Goal: Check status: Check status

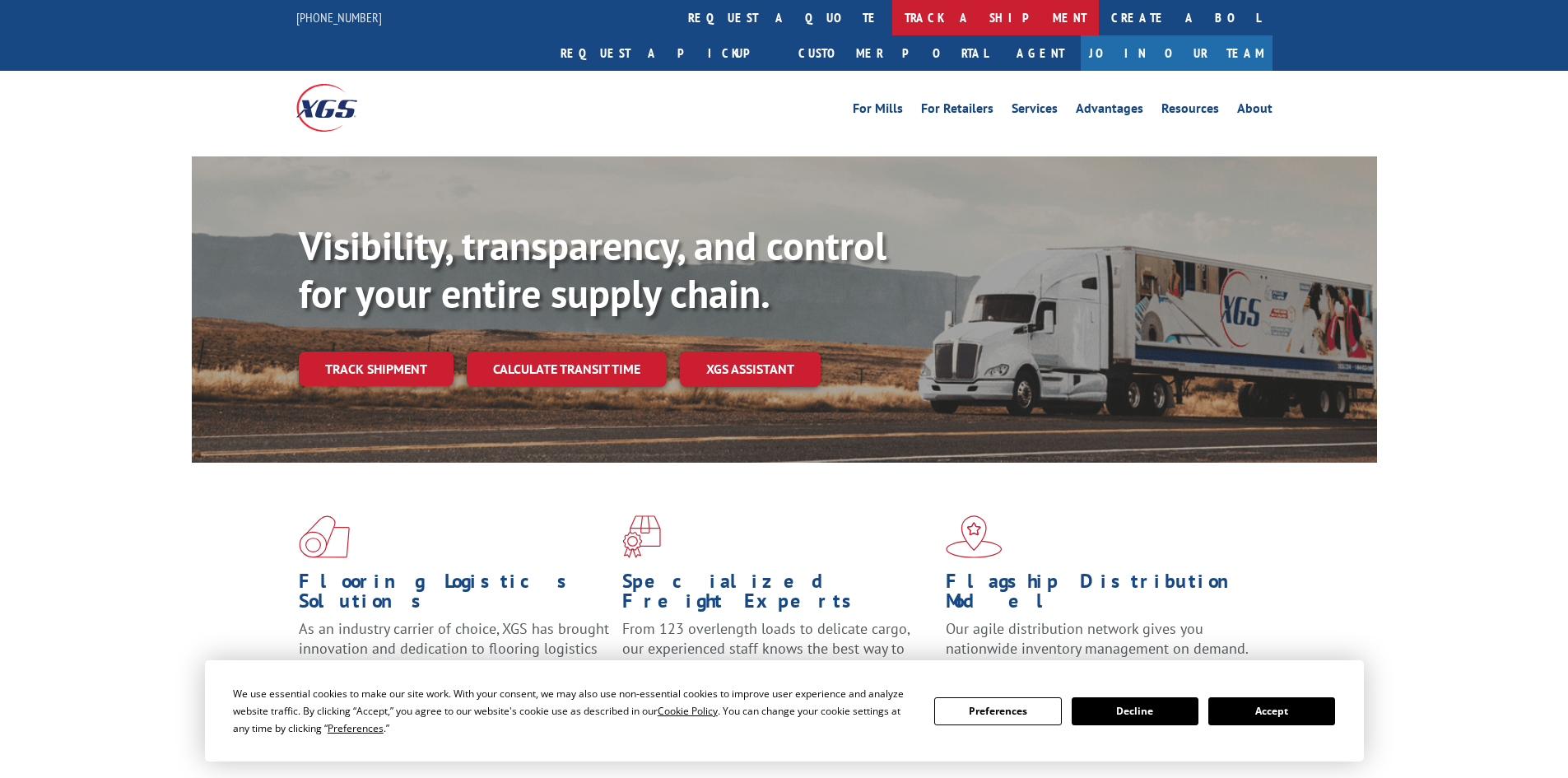
click at [892, 20] on link "track a shipment" at bounding box center [995, 17] width 207 height 36
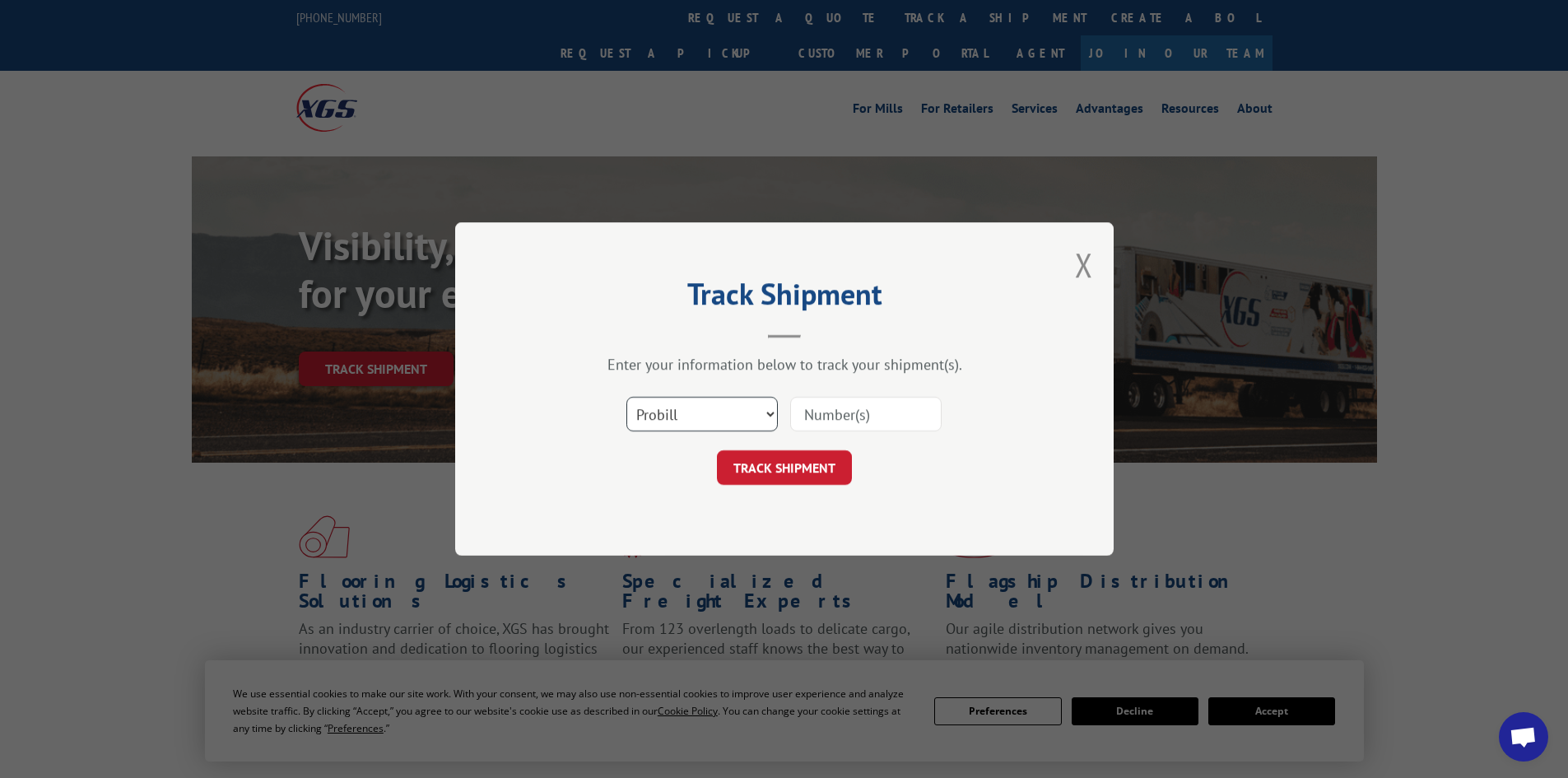
click at [732, 406] on select "Select category... Probill BOL PO" at bounding box center [703, 415] width 152 height 35
select select "bol"
click at [627, 397] on select "Select category... Probill BOL PO" at bounding box center [703, 415] width 152 height 35
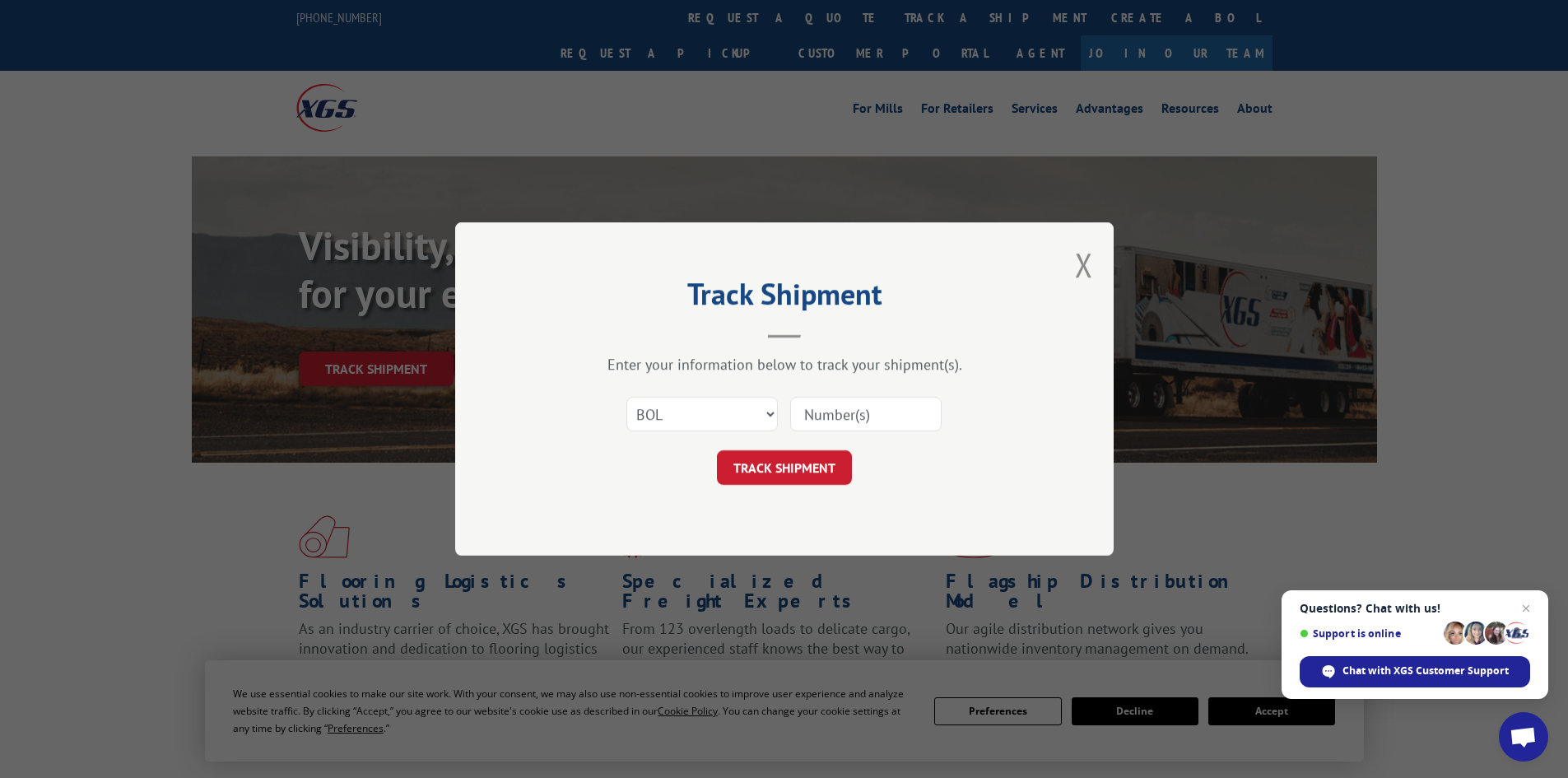
paste input "8769895"
type input "8769895"
click at [816, 452] on button "TRACK SHIPMENT" at bounding box center [785, 468] width 135 height 35
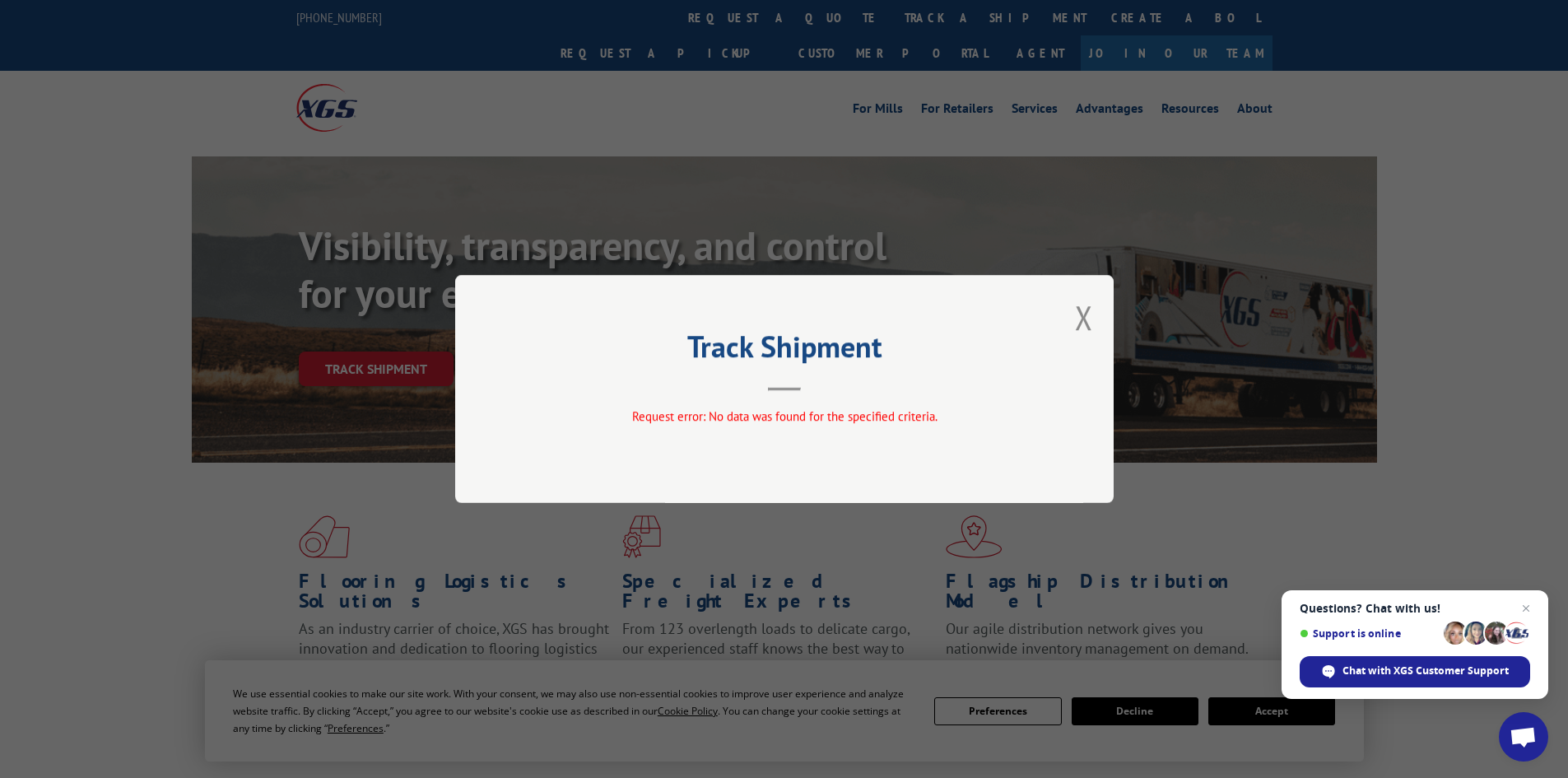
click at [1080, 311] on button "Close modal" at bounding box center [1084, 318] width 18 height 44
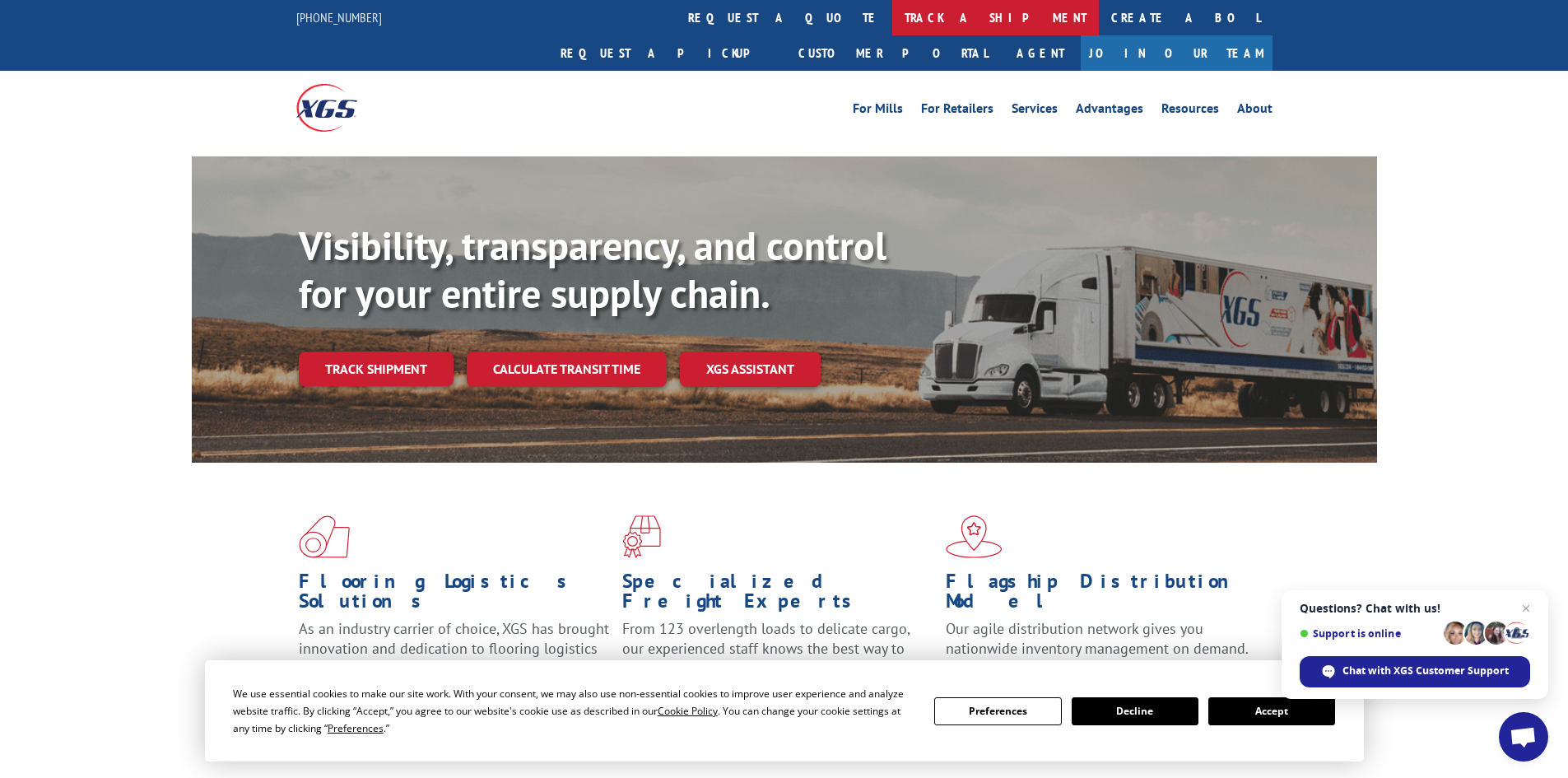
click at [892, 17] on link "track a shipment" at bounding box center [995, 17] width 207 height 36
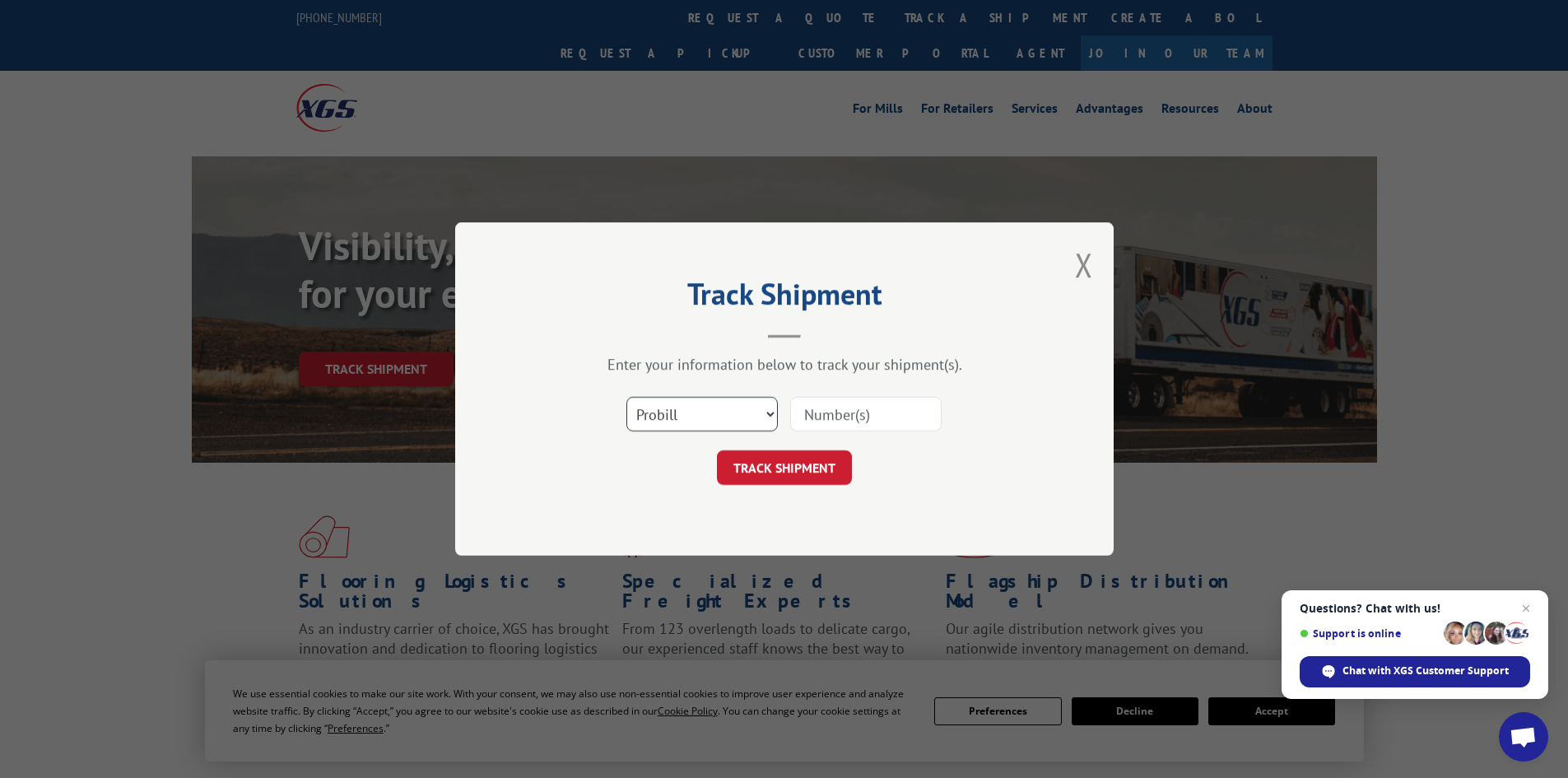
click at [736, 417] on select "Select category... Probill BOL PO" at bounding box center [703, 415] width 152 height 35
click at [840, 416] on input at bounding box center [866, 415] width 152 height 35
paste input "8769895"
type input "8769895"
click at [766, 466] on button "TRACK SHIPMENT" at bounding box center [785, 468] width 135 height 35
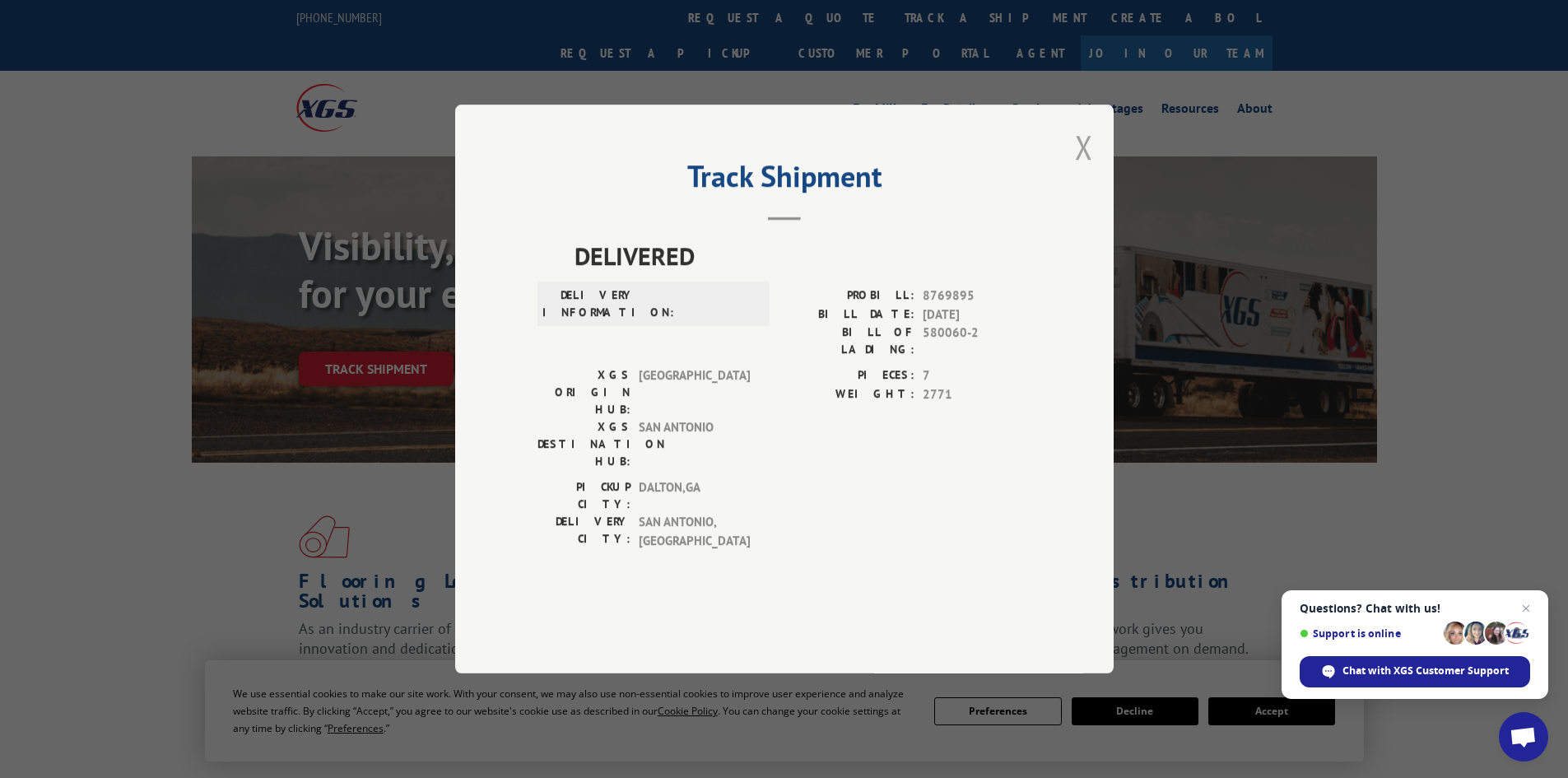
drag, startPoint x: 1087, startPoint y: 194, endPoint x: 841, endPoint y: 96, distance: 264.8
click at [1086, 168] on button "Close modal" at bounding box center [1084, 147] width 18 height 44
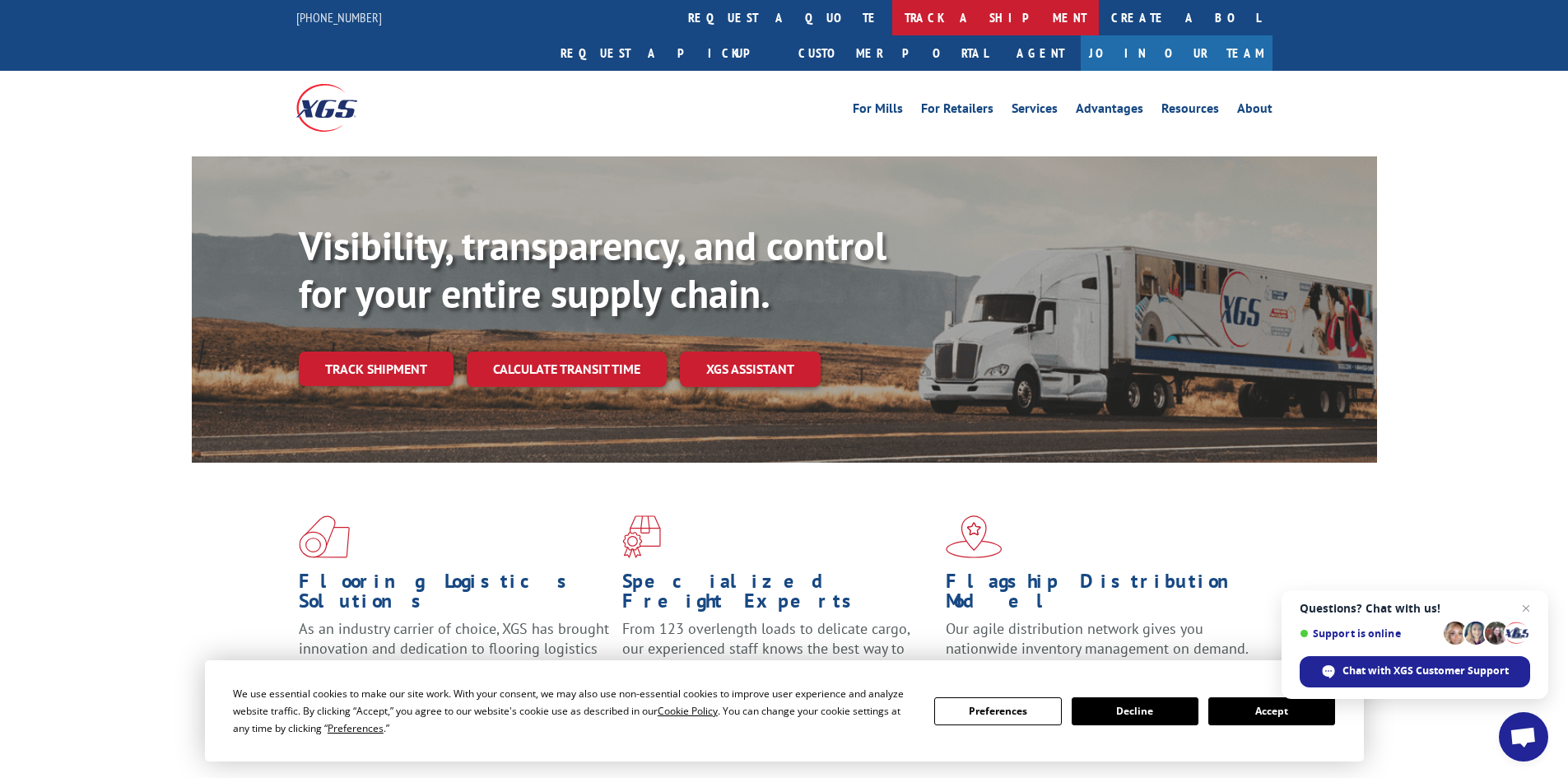
click at [892, 4] on link "track a shipment" at bounding box center [995, 17] width 207 height 36
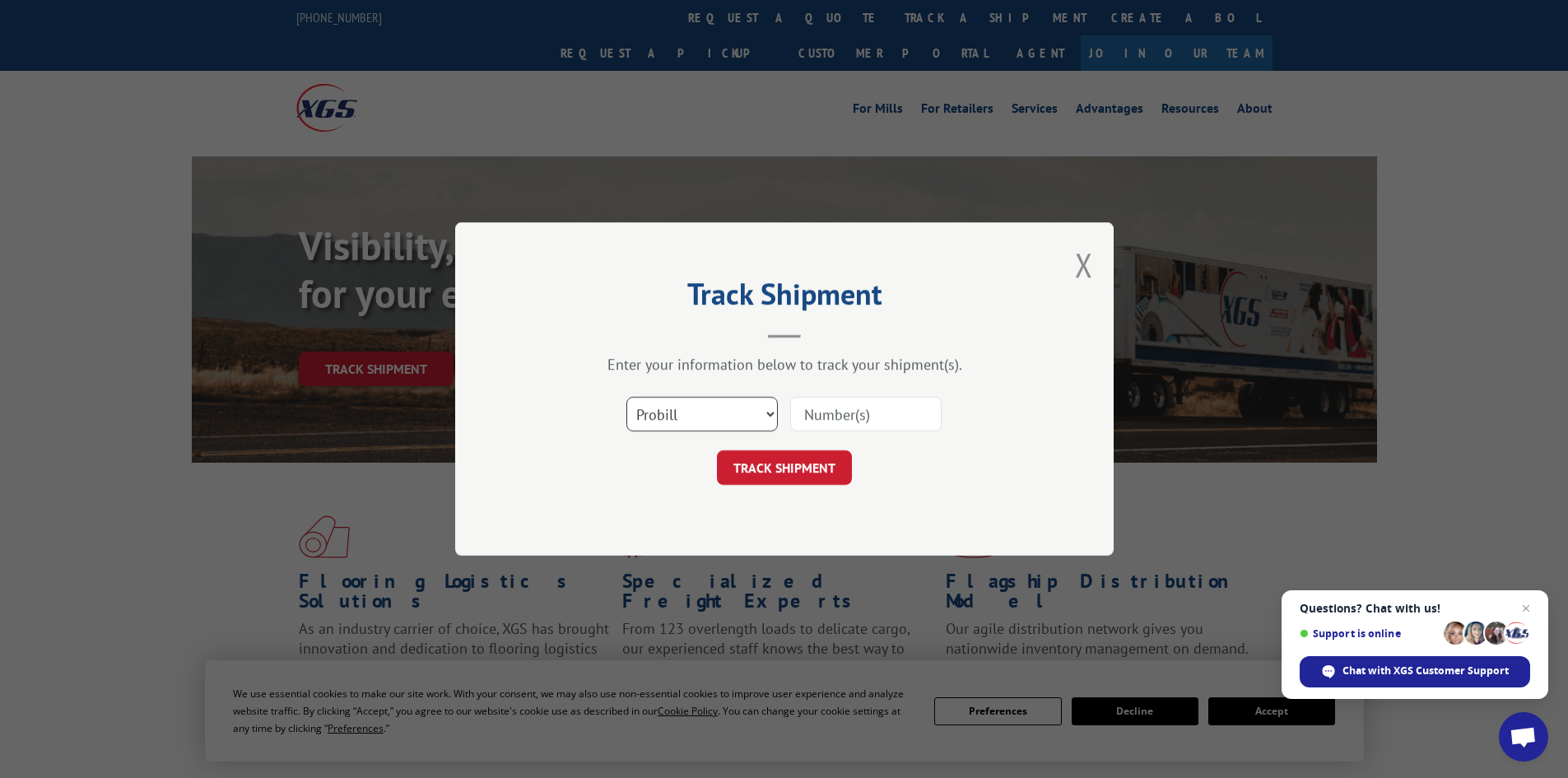
drag, startPoint x: 727, startPoint y: 406, endPoint x: 726, endPoint y: 416, distance: 10.0
click at [727, 407] on select "Select category... Probill BOL PO" at bounding box center [703, 415] width 152 height 35
select select "po"
click at [627, 397] on select "Select category... Probill BOL PO" at bounding box center [703, 415] width 152 height 35
click at [857, 413] on input at bounding box center [866, 415] width 152 height 35
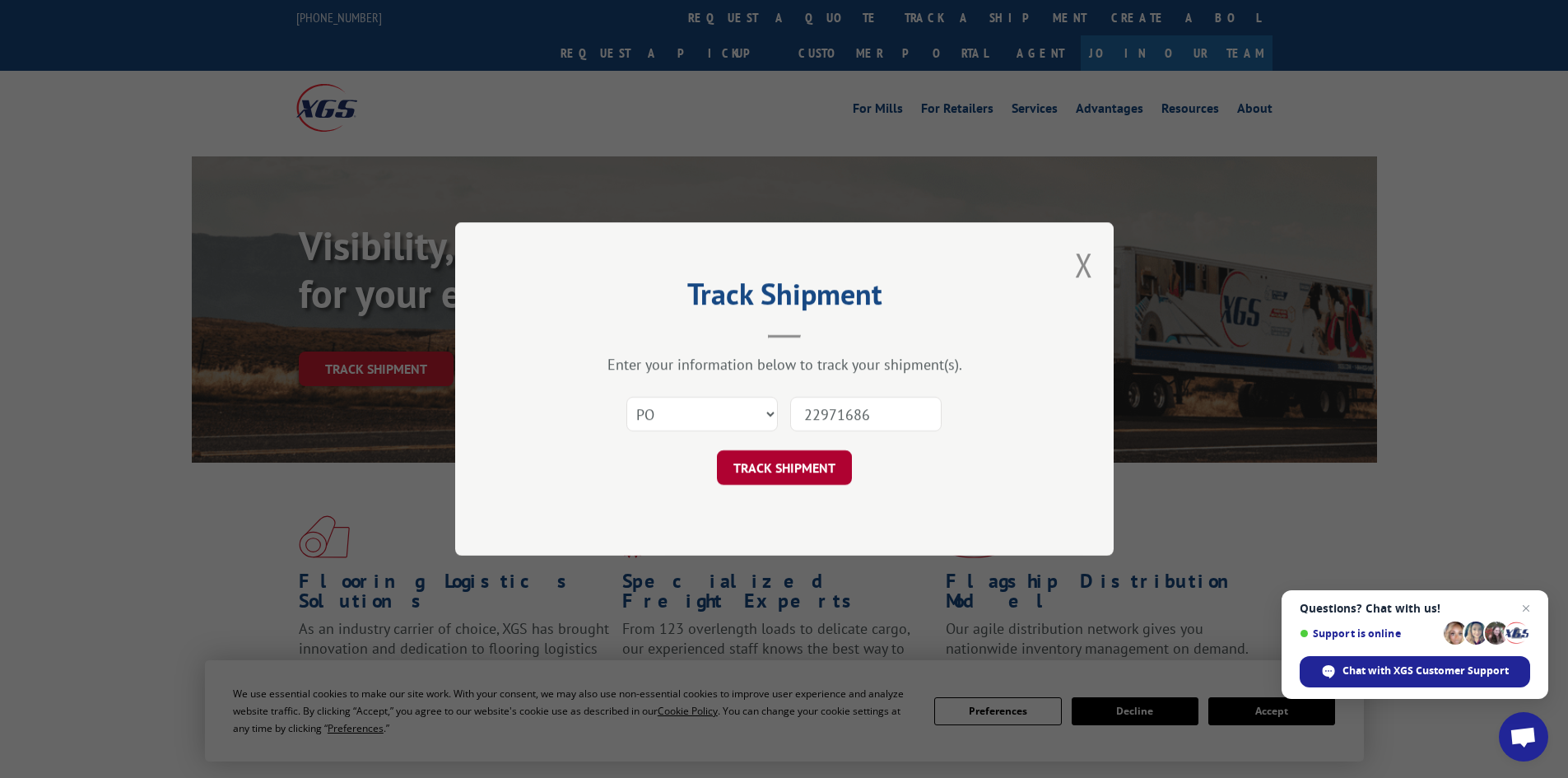
type input "22971686"
click at [810, 459] on button "TRACK SHIPMENT" at bounding box center [785, 468] width 135 height 35
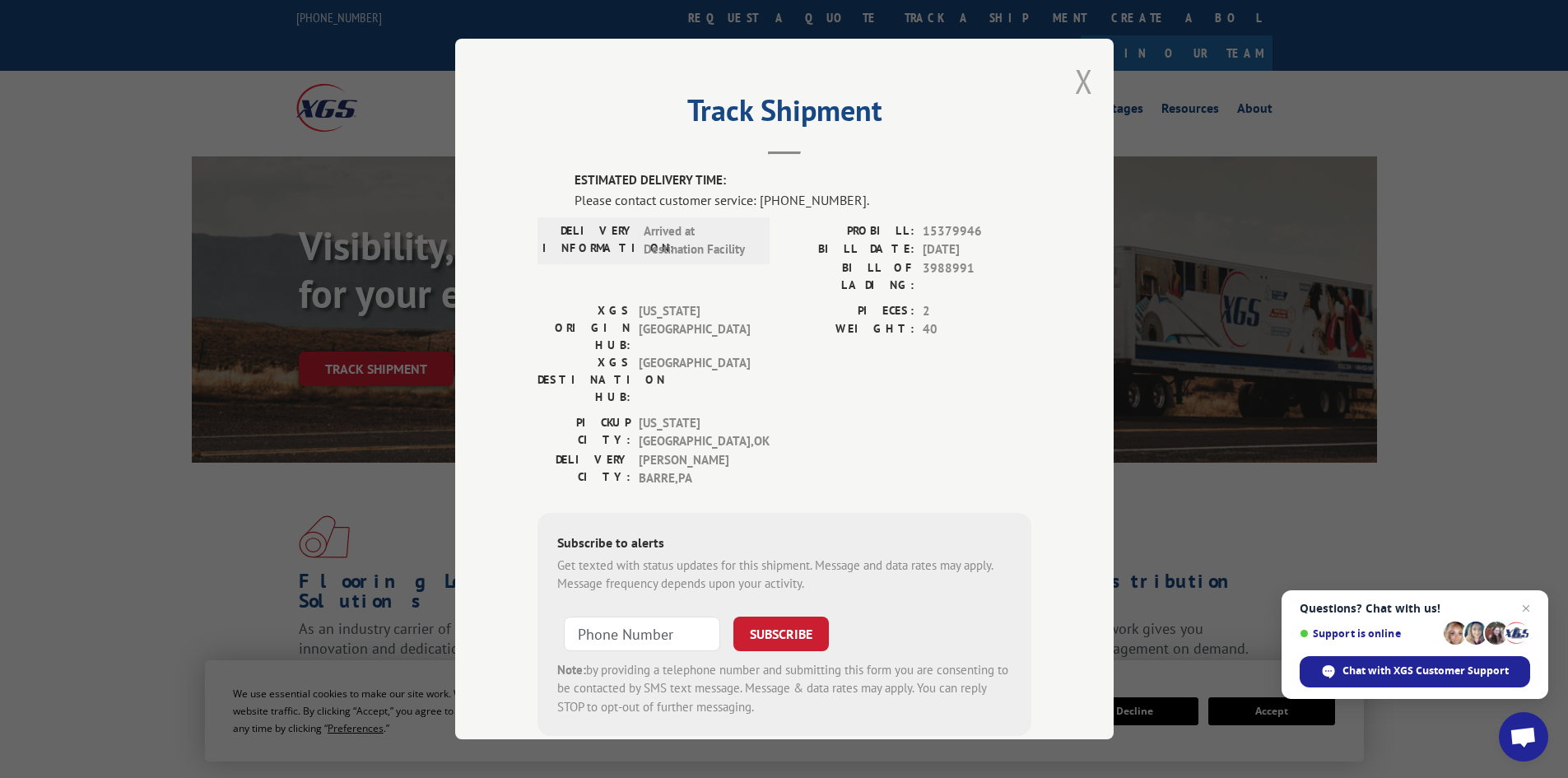
click at [1075, 81] on button "Close modal" at bounding box center [1084, 81] width 18 height 44
